Goal: Use online tool/utility

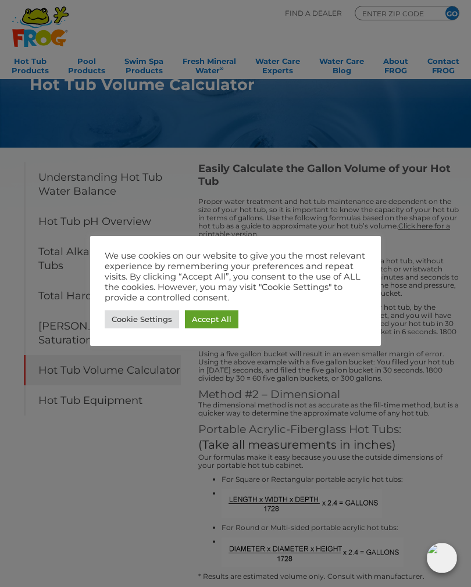
click at [213, 313] on link "Accept All" at bounding box center [211, 319] width 53 height 18
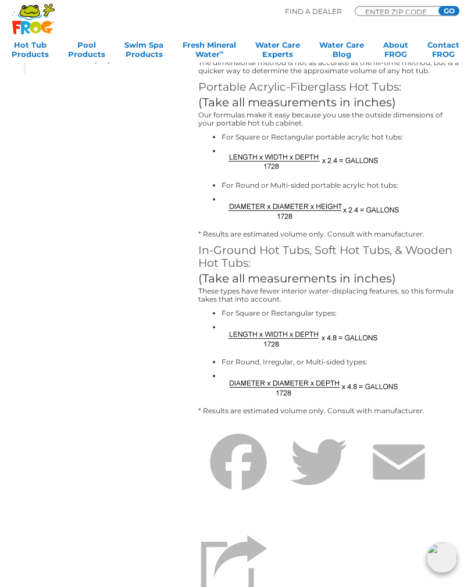
scroll to position [342, 0]
click at [250, 352] on img at bounding box center [312, 337] width 182 height 29
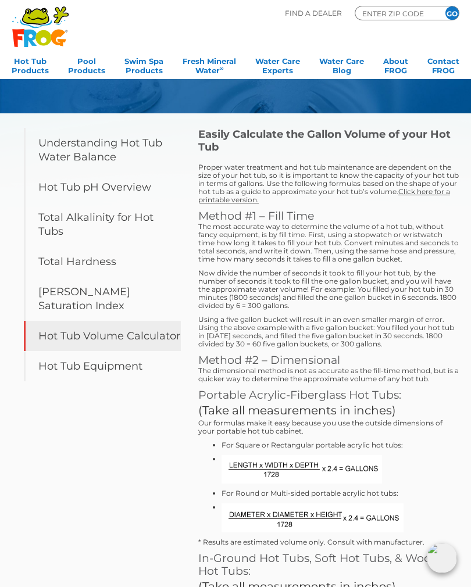
scroll to position [0, 0]
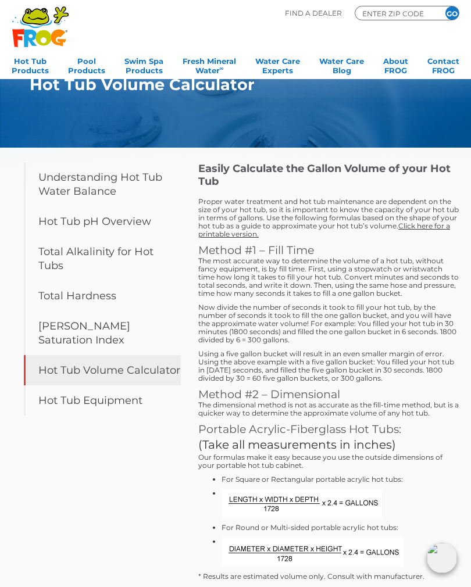
click at [287, 512] on img at bounding box center [301, 503] width 160 height 28
click at [106, 355] on link "Hot Tub Volume Calculator" at bounding box center [102, 370] width 157 height 30
click at [107, 355] on link "Hot Tub Volume Calculator" at bounding box center [102, 370] width 157 height 30
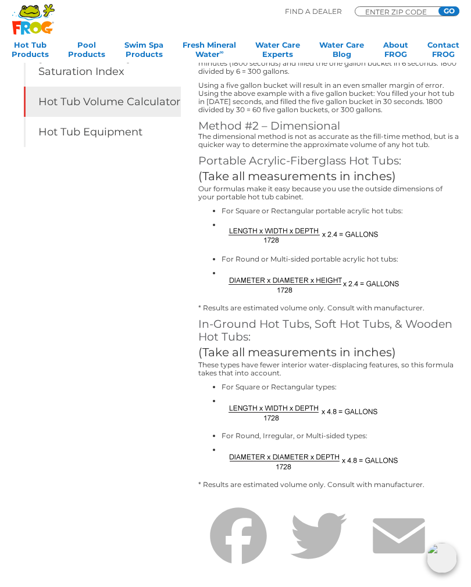
scroll to position [265, 0]
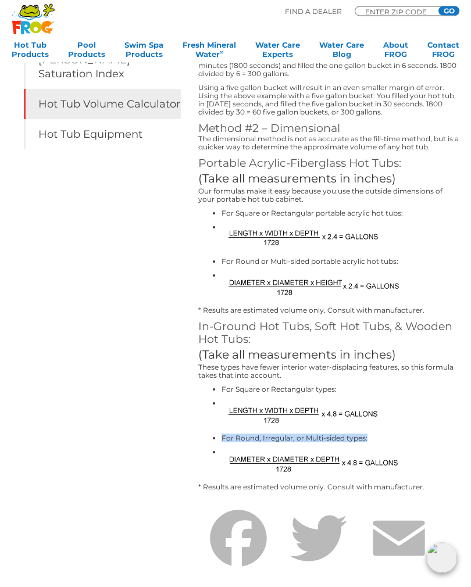
click at [446, 411] on ul "For Square or Rectangular types: For Round, Irregular, or Multi-sided types:" at bounding box center [328, 432] width 260 height 92
click at [242, 429] on img at bounding box center [312, 414] width 182 height 29
click at [350, 429] on img at bounding box center [312, 414] width 182 height 29
click at [256, 477] on img at bounding box center [312, 462] width 182 height 29
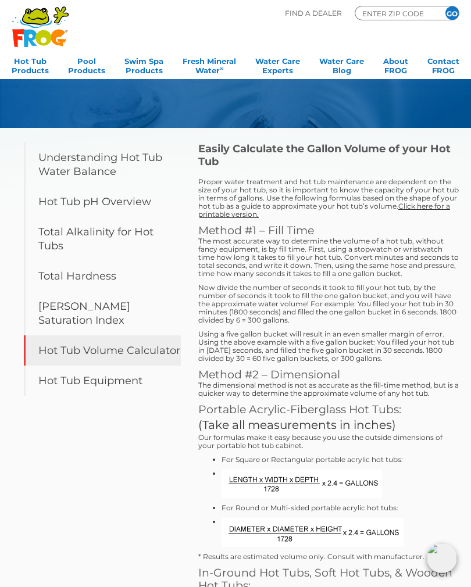
scroll to position [0, 0]
